Goal: Check status: Check status

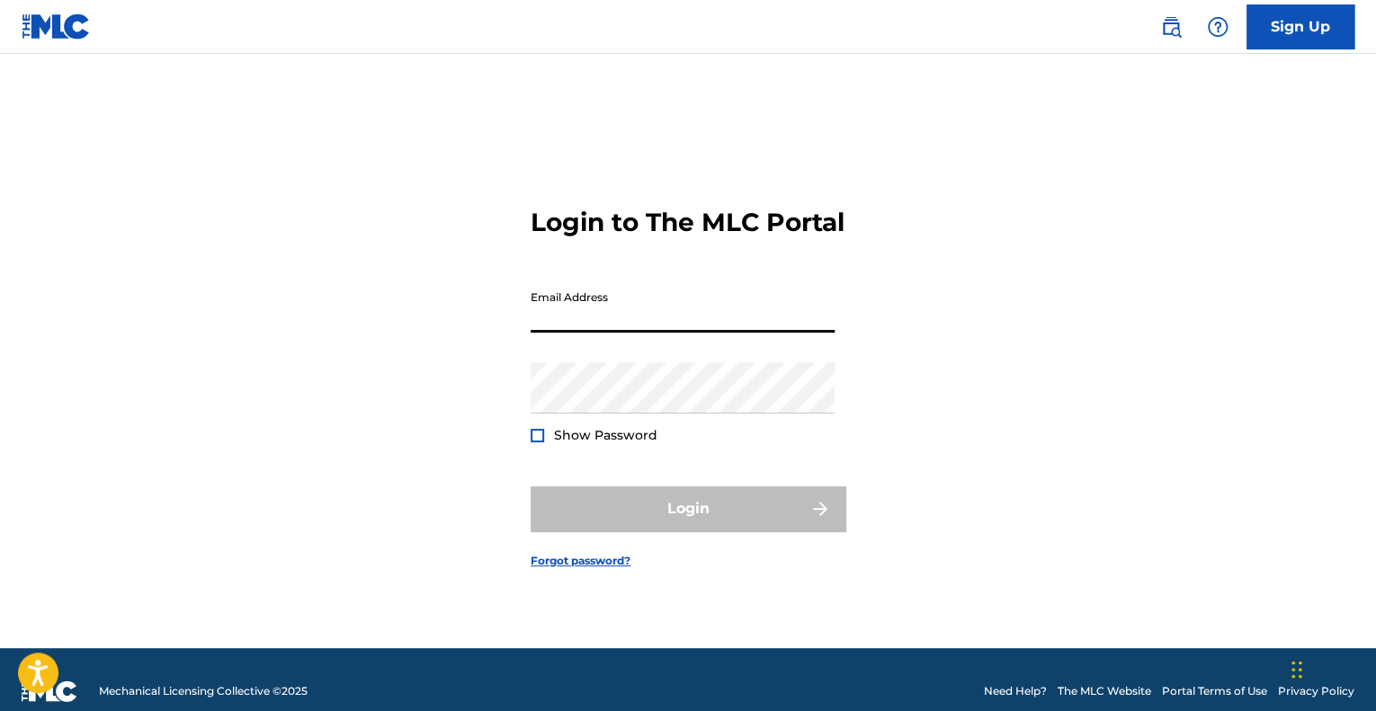
drag, startPoint x: 659, startPoint y: 331, endPoint x: 662, endPoint y: 341, distance: 10.3
click at [659, 331] on input "Email Address" at bounding box center [683, 306] width 304 height 51
type input "[EMAIL_ADDRESS][PERSON_NAME][DOMAIN_NAME]"
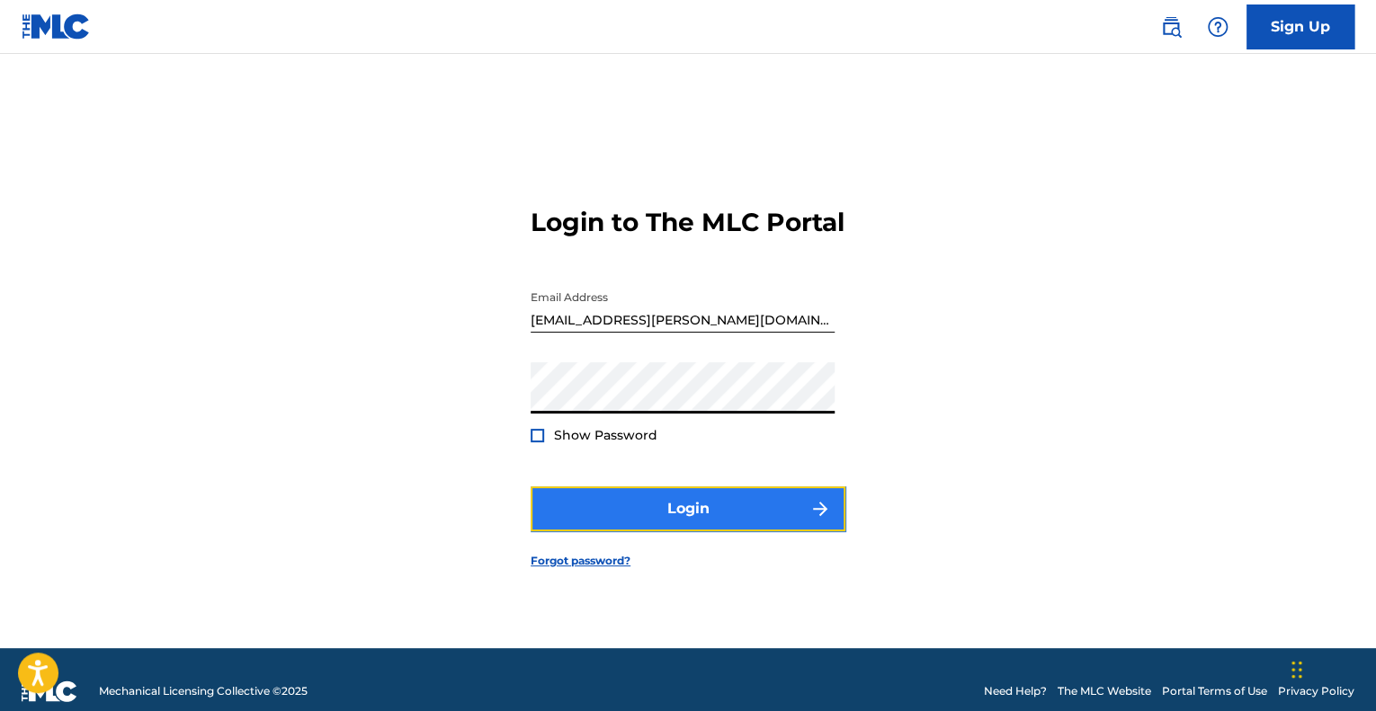
click at [679, 519] on button "Login" at bounding box center [688, 509] width 315 height 45
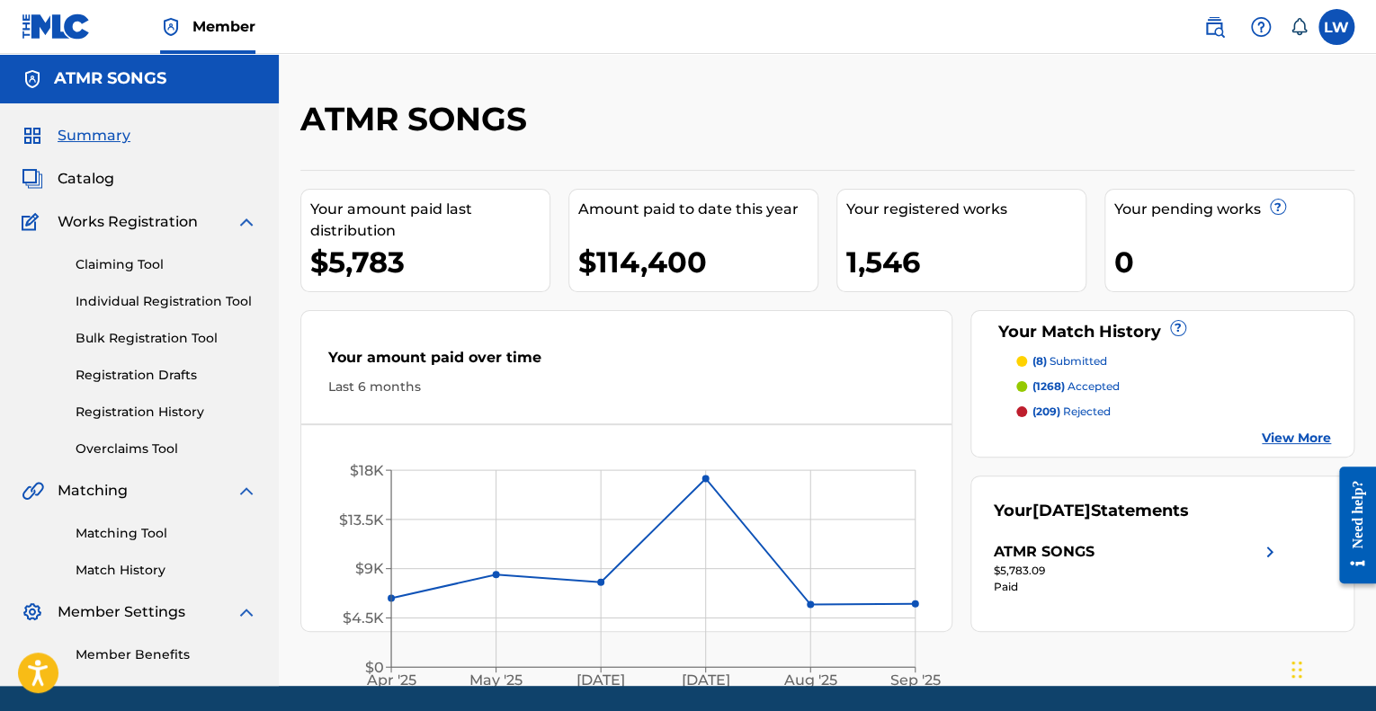
click at [1099, 359] on p "(8) submitted" at bounding box center [1069, 361] width 75 height 16
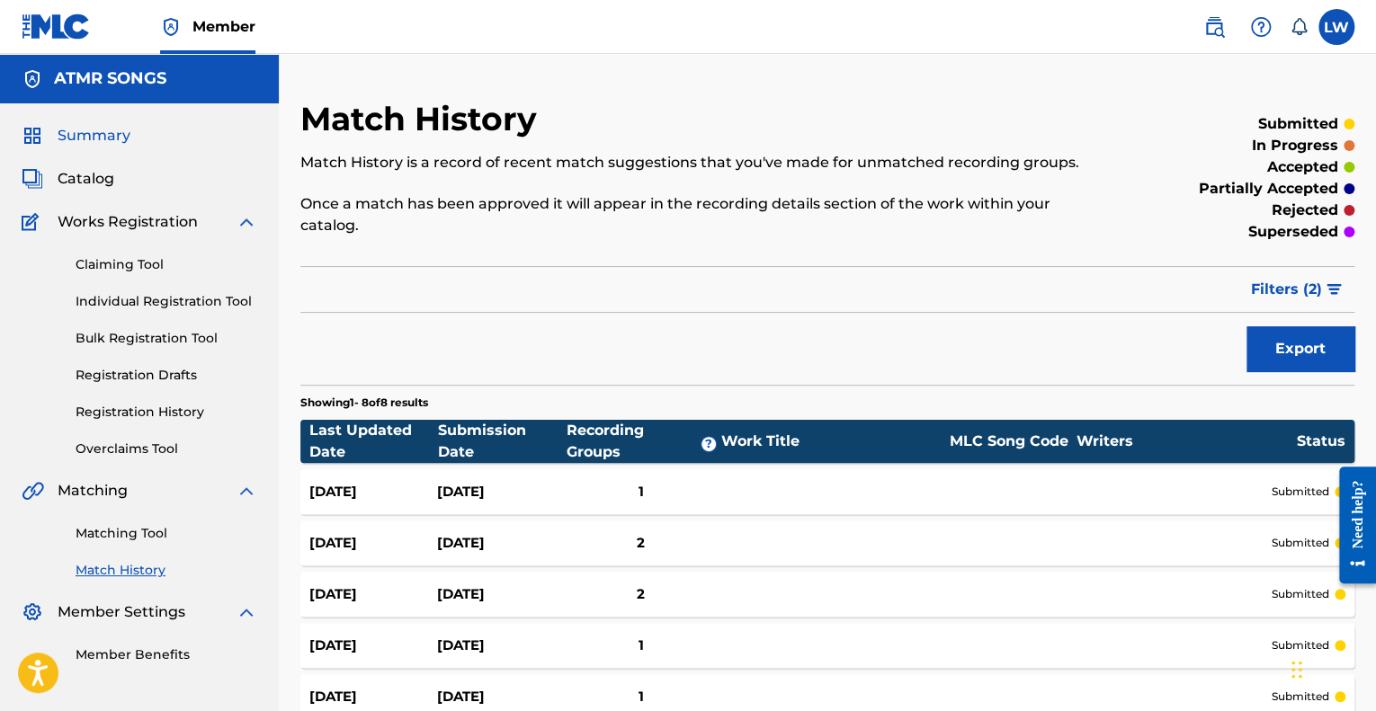
click at [103, 135] on span "Summary" at bounding box center [94, 136] width 73 height 22
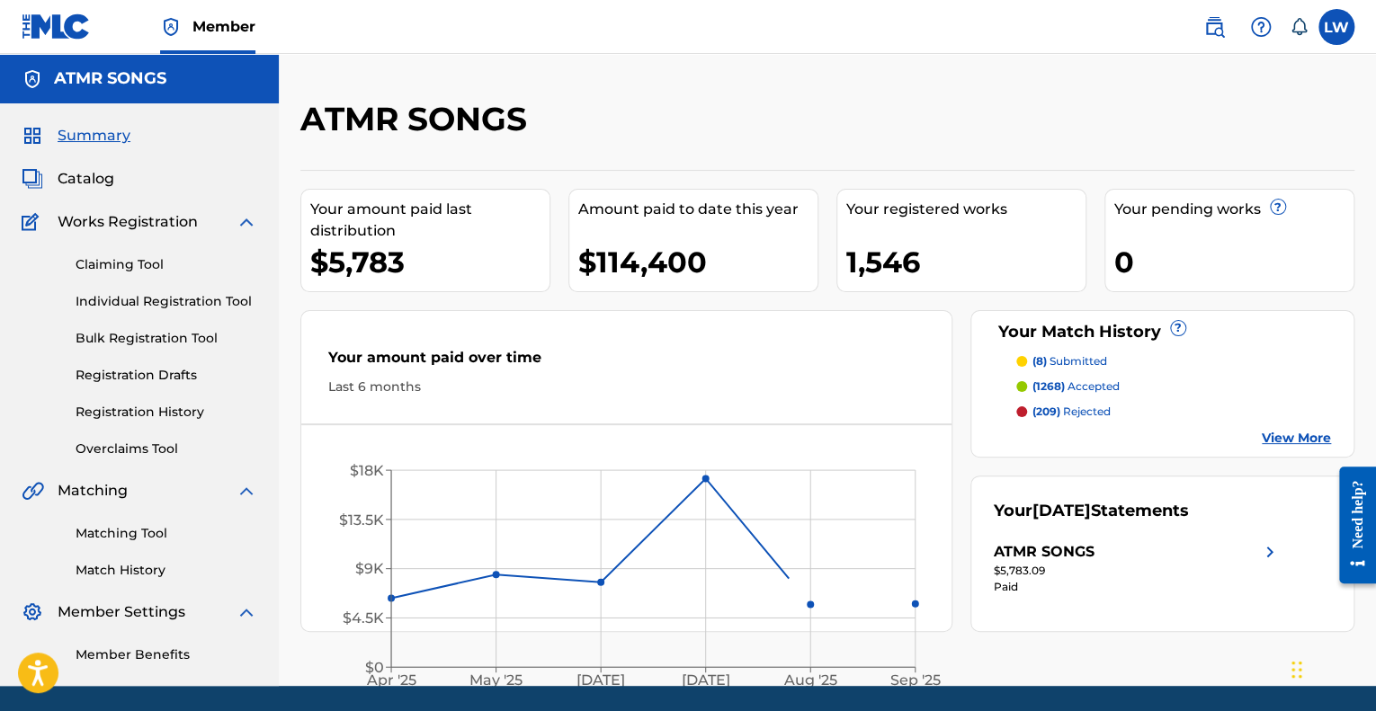
click at [1077, 409] on p "(209) rejected" at bounding box center [1071, 412] width 78 height 16
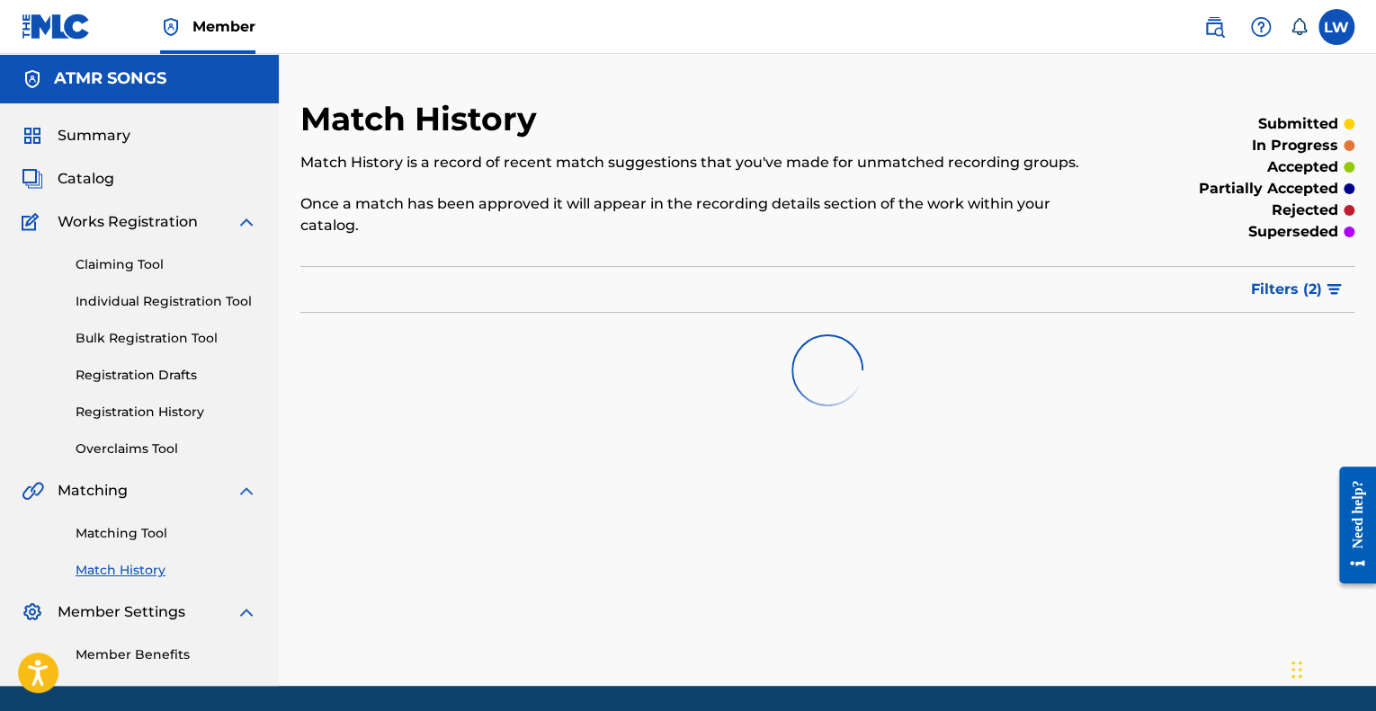
scroll to position [61, 0]
